Goal: Information Seeking & Learning: Understand process/instructions

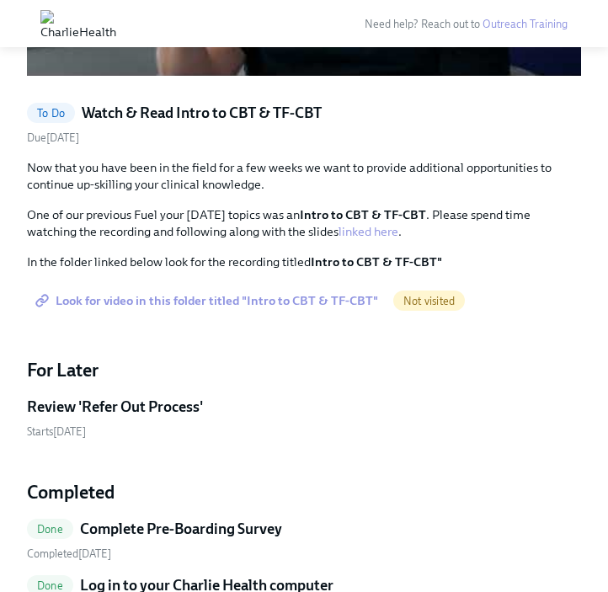
scroll to position [1395, 0]
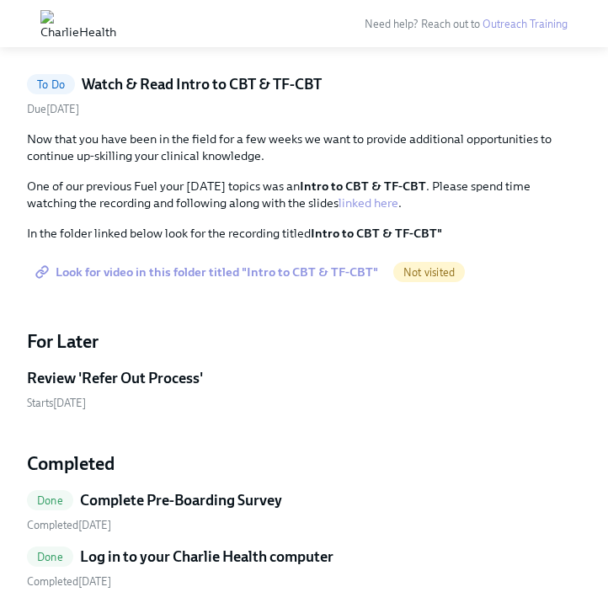
click at [77, 368] on h5 "Review 'Refer Out Process'" at bounding box center [115, 378] width 176 height 20
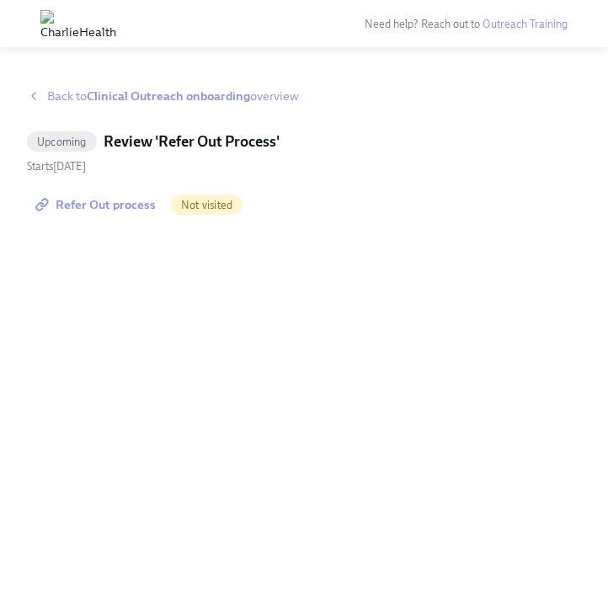
click at [92, 199] on span "Refer Out process" at bounding box center [97, 204] width 117 height 17
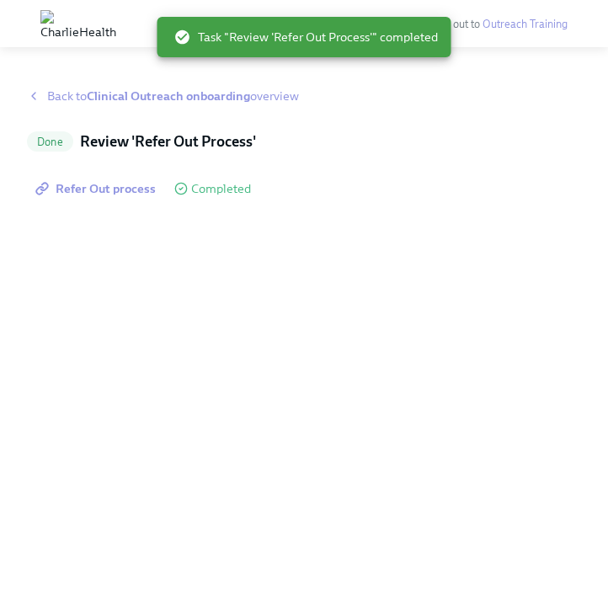
click at [55, 97] on span "Back to Clinical Outreach onboarding overview" at bounding box center [173, 96] width 252 height 17
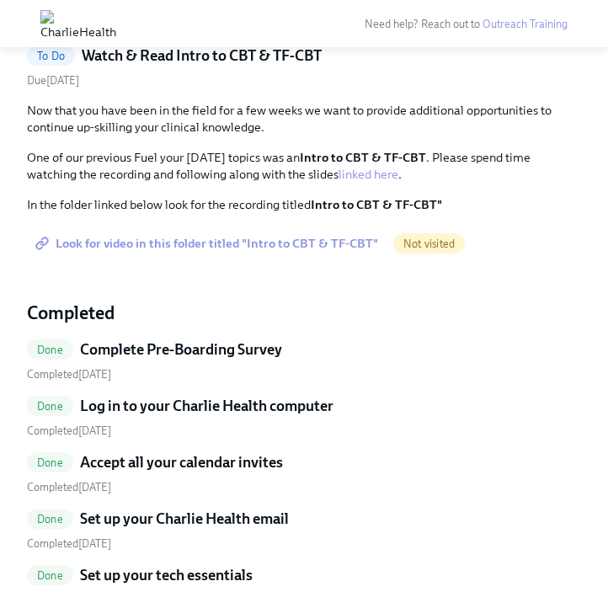
scroll to position [1428, 0]
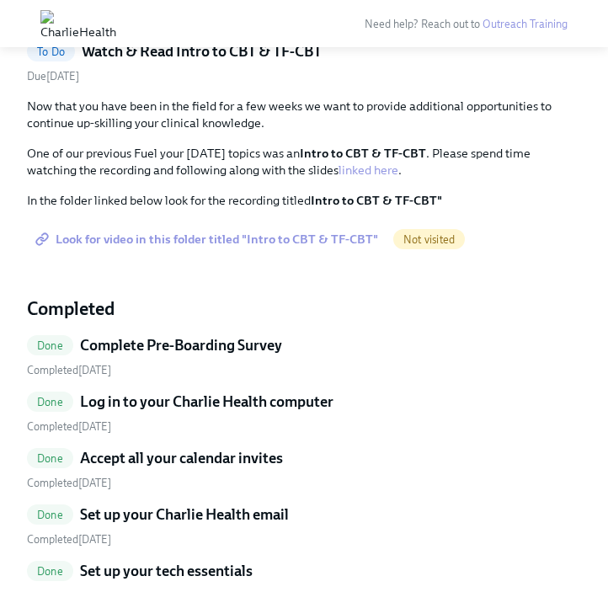
click at [269, 231] on span "Look for video in this folder titled "Intro to CBT & TF-CBT"" at bounding box center [208, 239] width 339 height 17
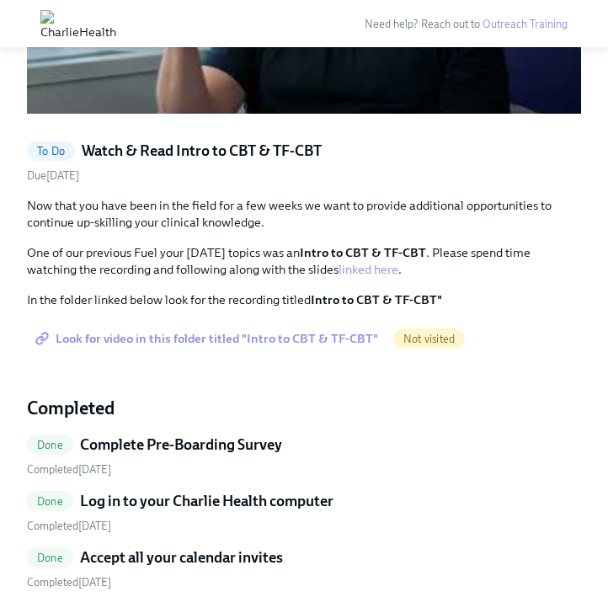
scroll to position [1324, 0]
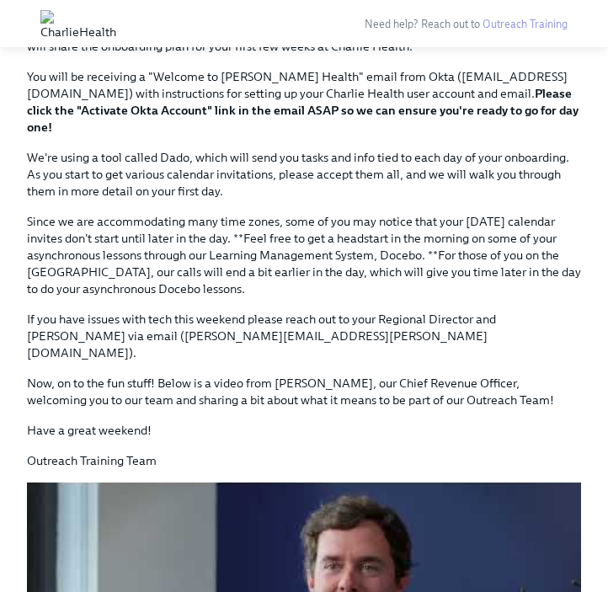
scroll to position [581, 0]
